Goal: Task Accomplishment & Management: Complete application form

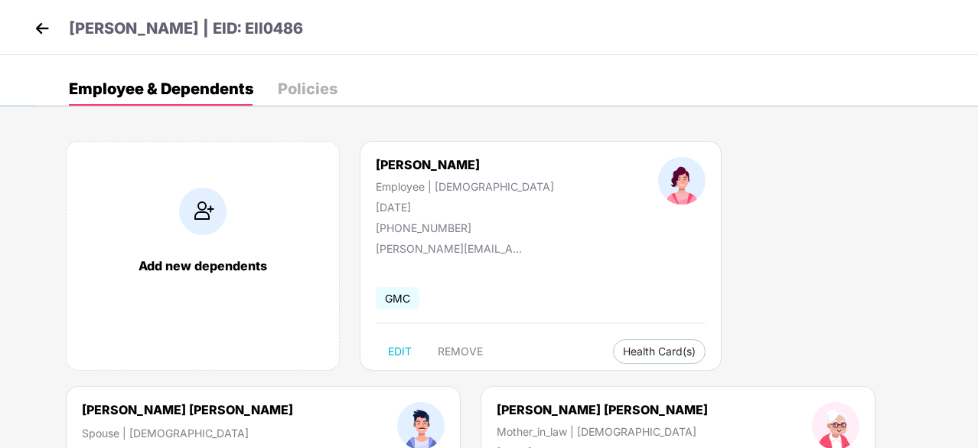
click at [45, 34] on img at bounding box center [42, 28] width 23 height 23
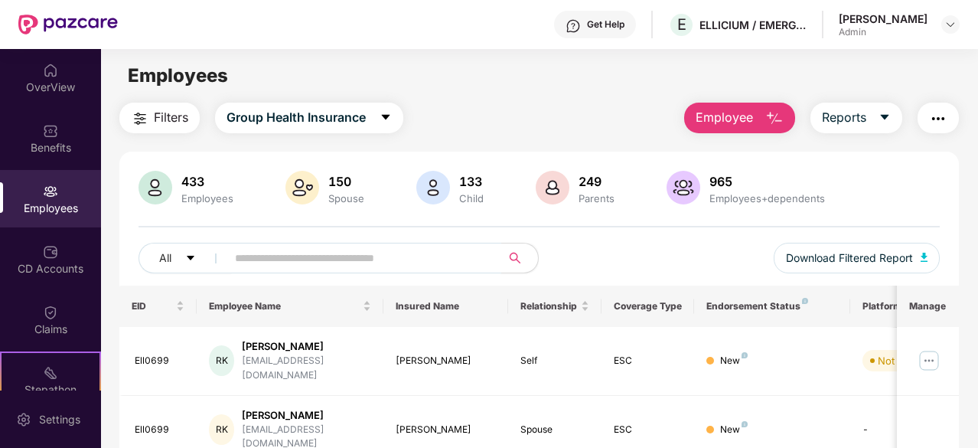
click at [282, 264] on input "text" at bounding box center [358, 257] width 246 height 23
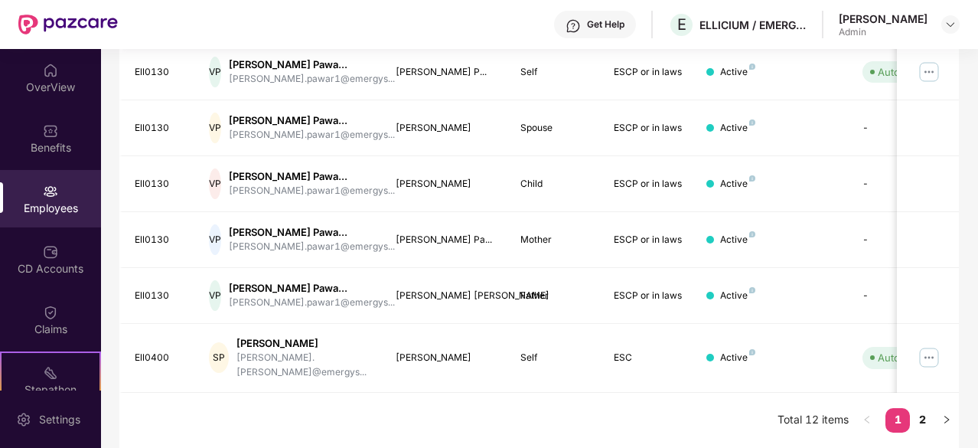
scroll to position [554, 0]
type input "*****"
click at [919, 426] on link "2" at bounding box center [922, 419] width 24 height 23
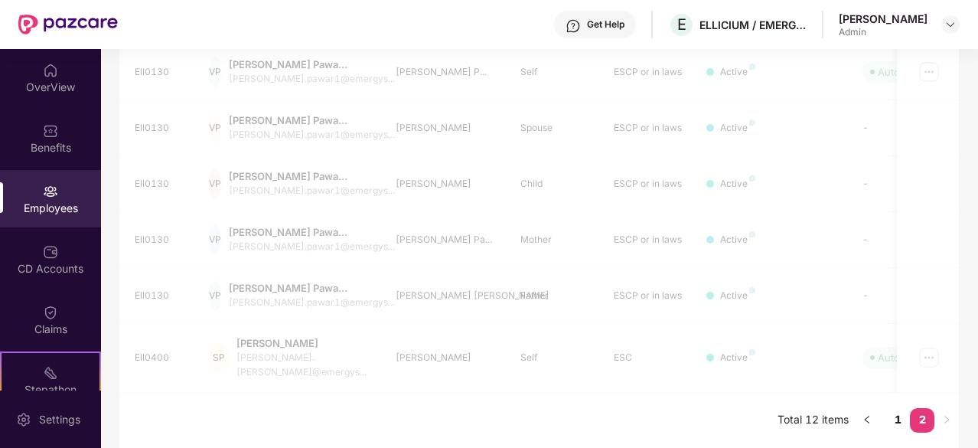
scroll to position [49, 0]
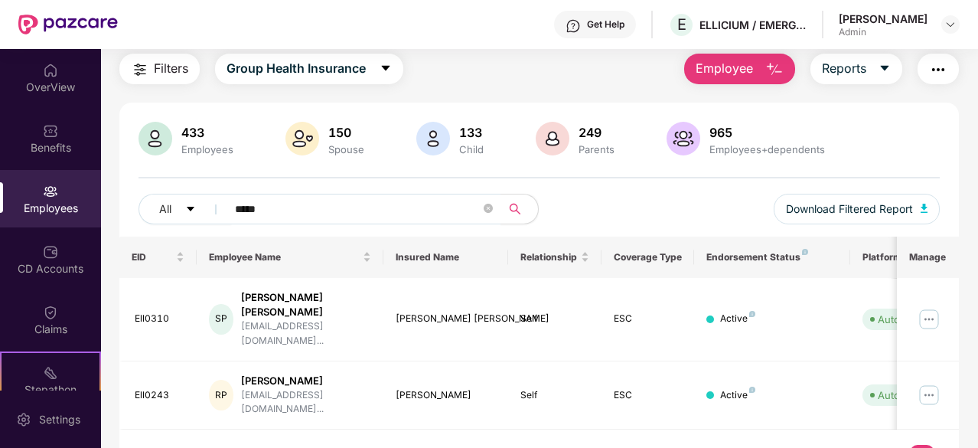
click at [748, 79] on button "Employee" at bounding box center [739, 69] width 111 height 31
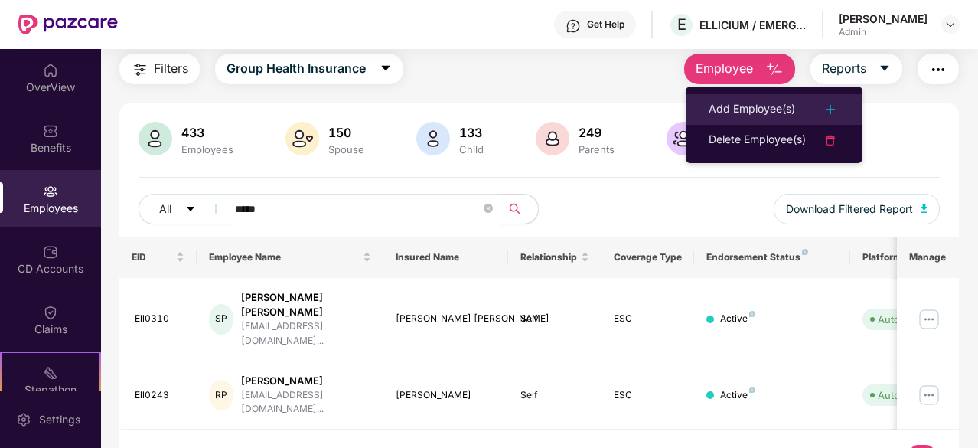
click at [749, 100] on div "Add Employee(s)" at bounding box center [752, 109] width 86 height 18
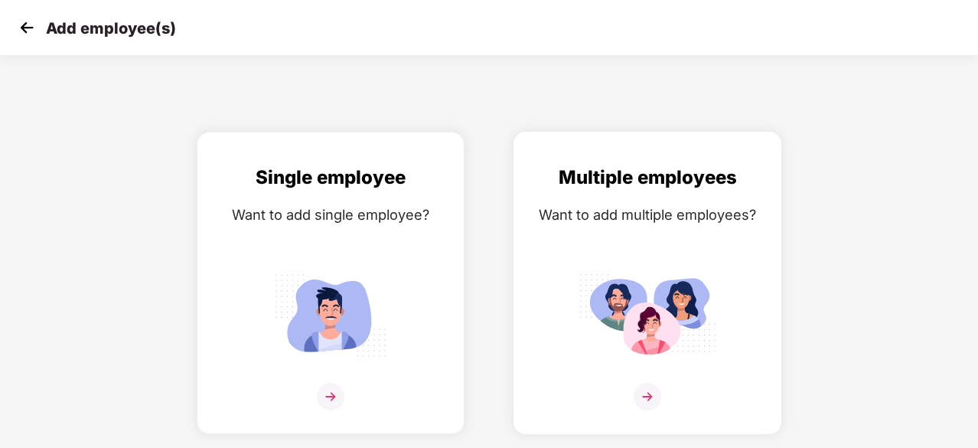
click at [674, 239] on div "Multiple employees Want to add multiple employees?" at bounding box center [648, 296] width 236 height 266
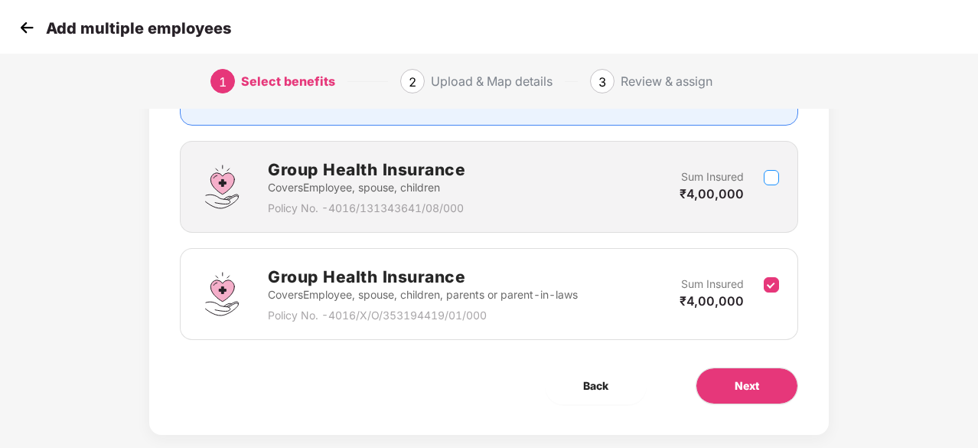
scroll to position [223, 0]
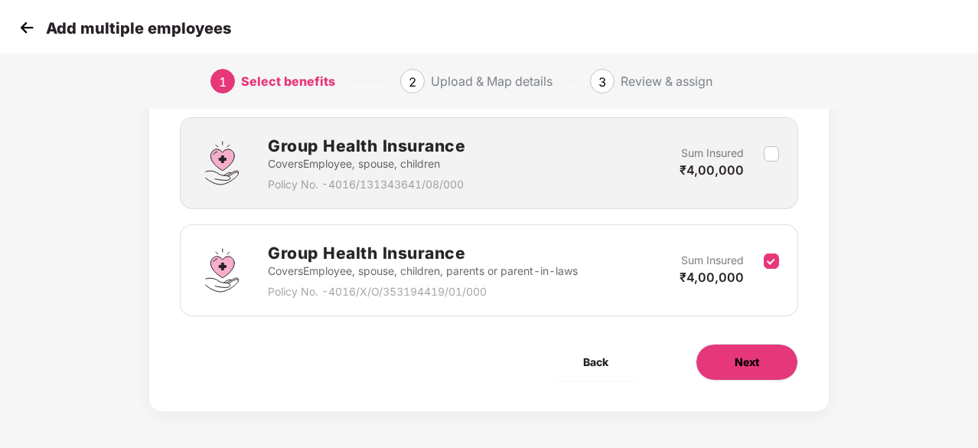
click at [771, 353] on button "Next" at bounding box center [747, 362] width 103 height 37
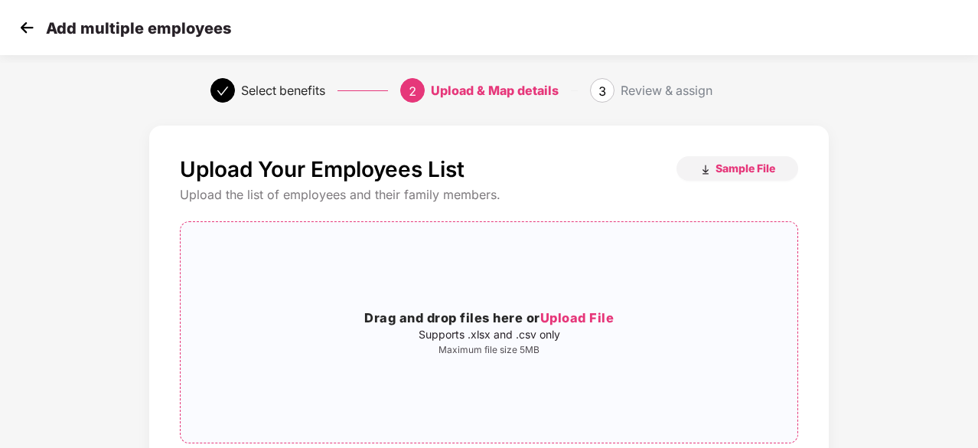
click at [618, 316] on h3 "Drag and drop files here or Upload File" at bounding box center [489, 318] width 617 height 20
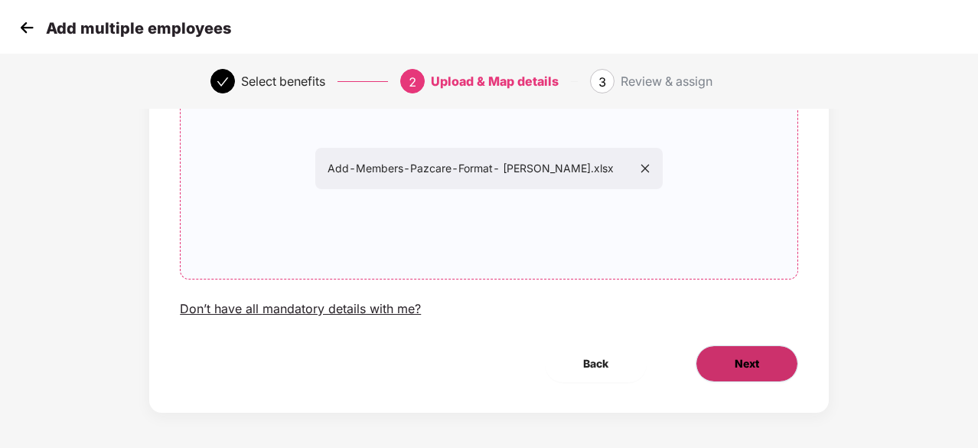
scroll to position [167, 0]
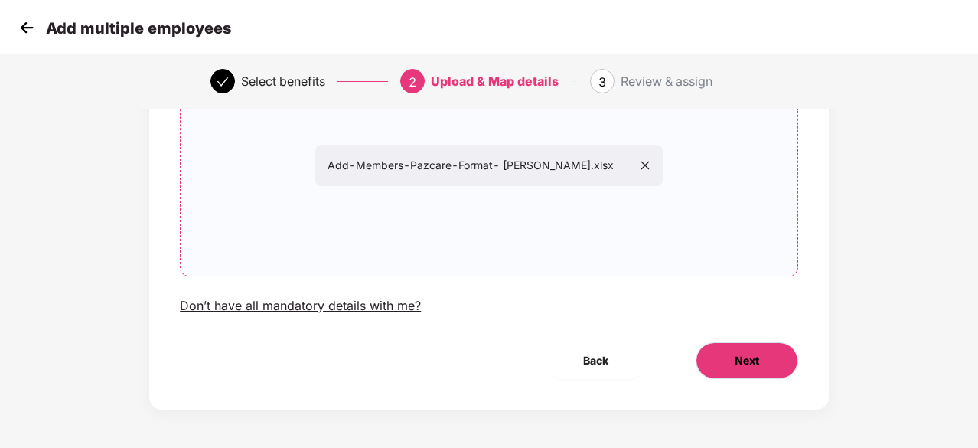
click at [748, 367] on span "Next" at bounding box center [747, 360] width 24 height 17
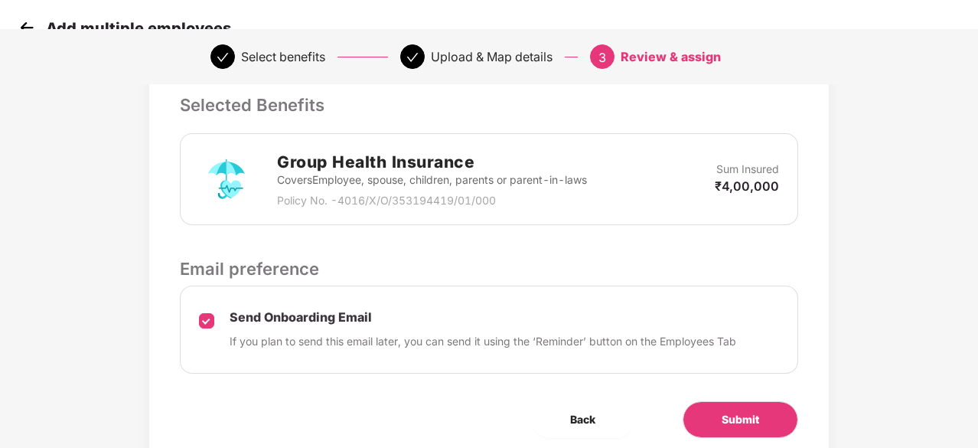
scroll to position [420, 0]
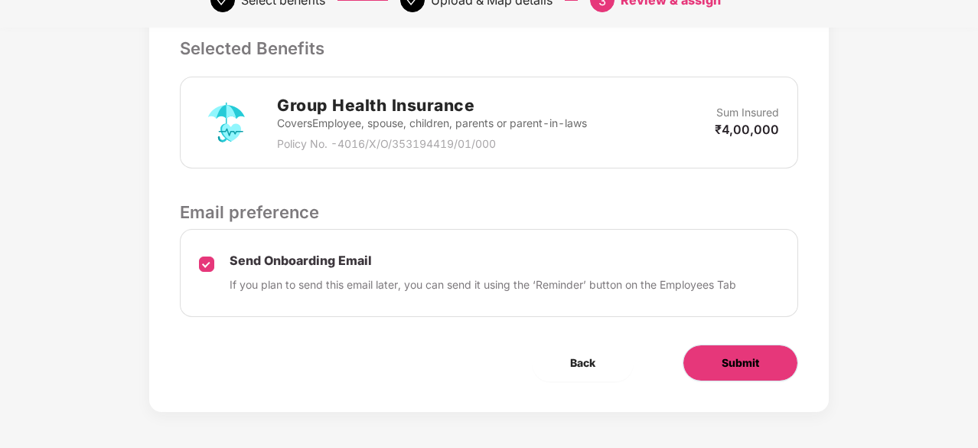
click at [725, 370] on button "Submit" at bounding box center [741, 362] width 116 height 37
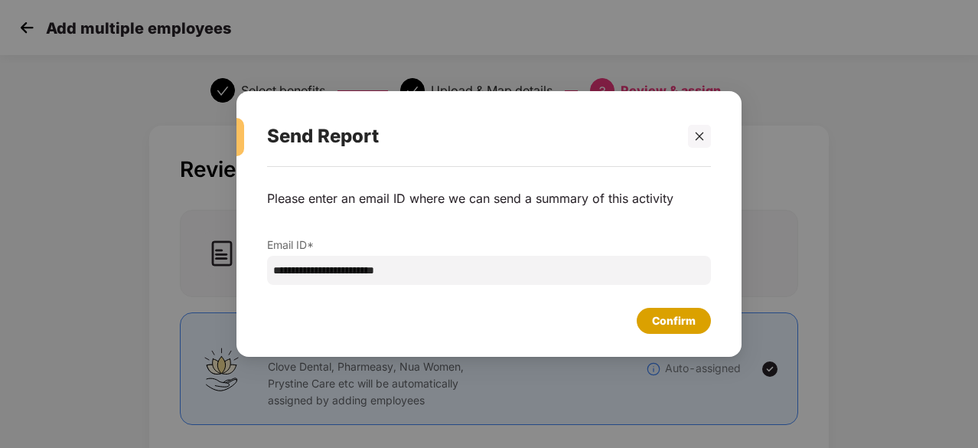
click at [686, 327] on div "Confirm" at bounding box center [674, 320] width 44 height 17
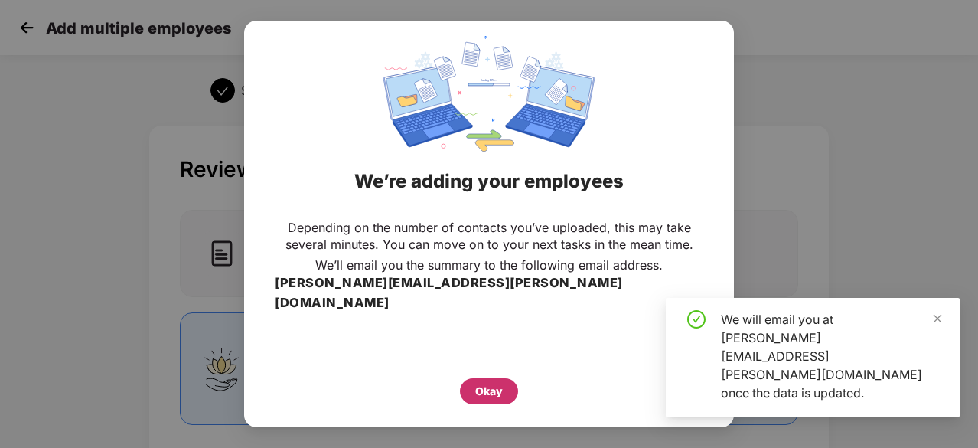
click at [479, 383] on div "Okay" at bounding box center [489, 391] width 28 height 17
